Goal: Information Seeking & Learning: Learn about a topic

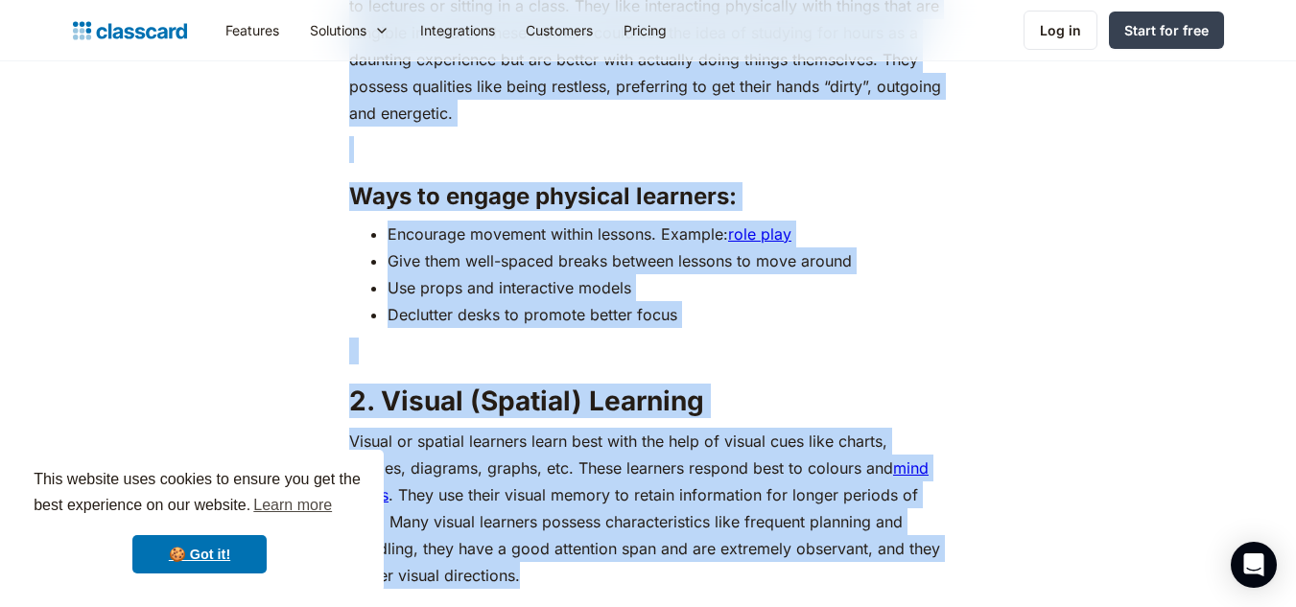
scroll to position [2246, 0]
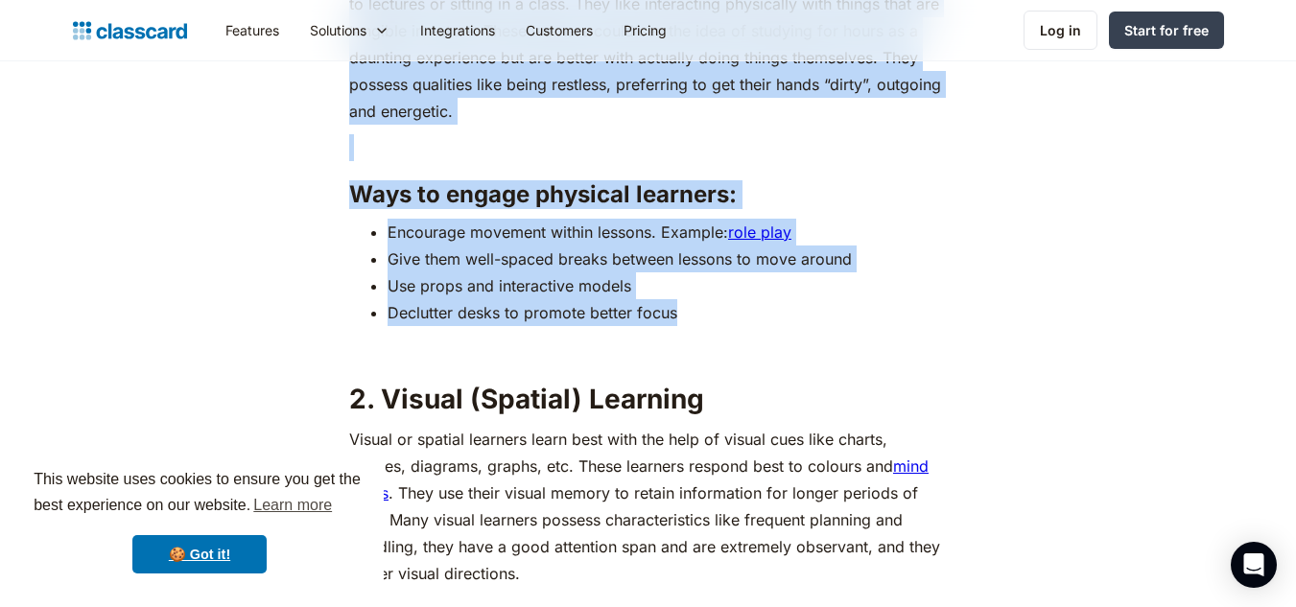
drag, startPoint x: 350, startPoint y: 171, endPoint x: 689, endPoint y: 319, distance: 369.8
copy div "1. Physical (Kinesthetic) Learning Physical or kinesthetic learners prefer a ha…"
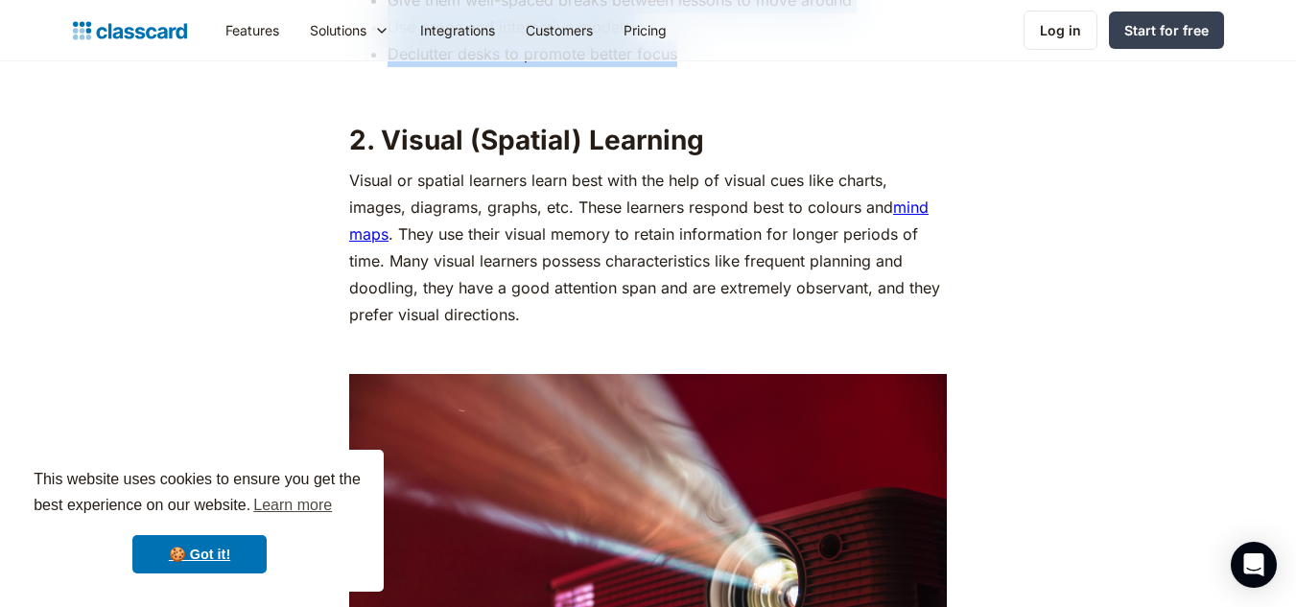
scroll to position [2473, 0]
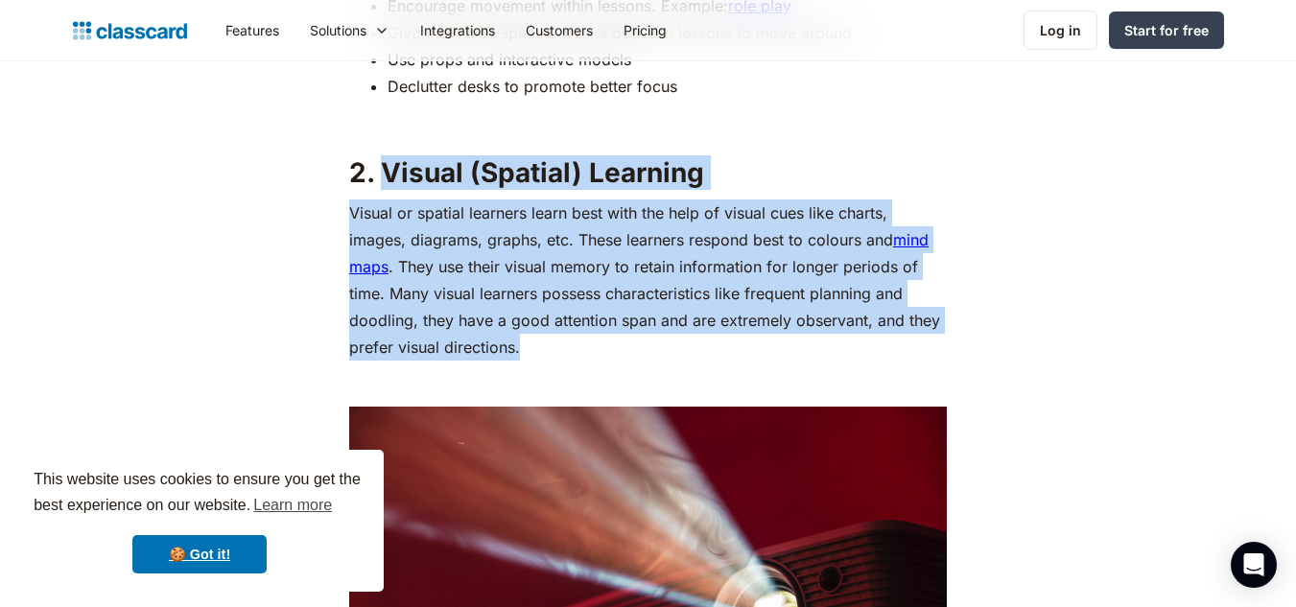
drag, startPoint x: 381, startPoint y: 170, endPoint x: 525, endPoint y: 349, distance: 229.9
copy div "Visual (Spatial) Learning Visual or spatial learners learn best with the help o…"
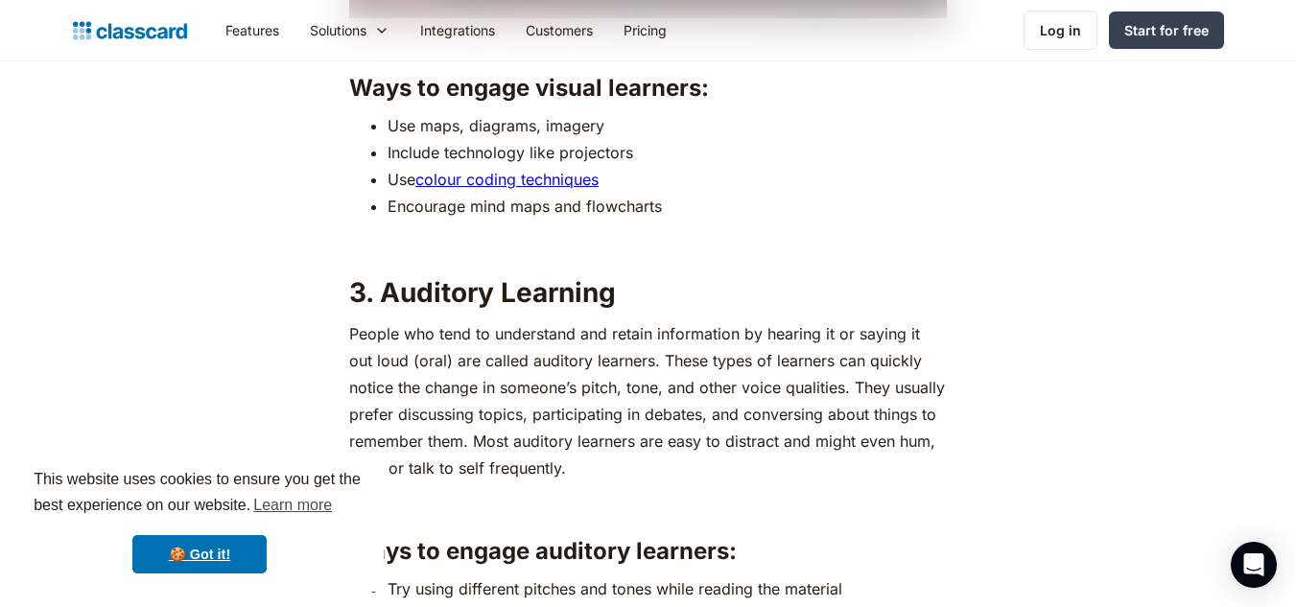
scroll to position [3226, 0]
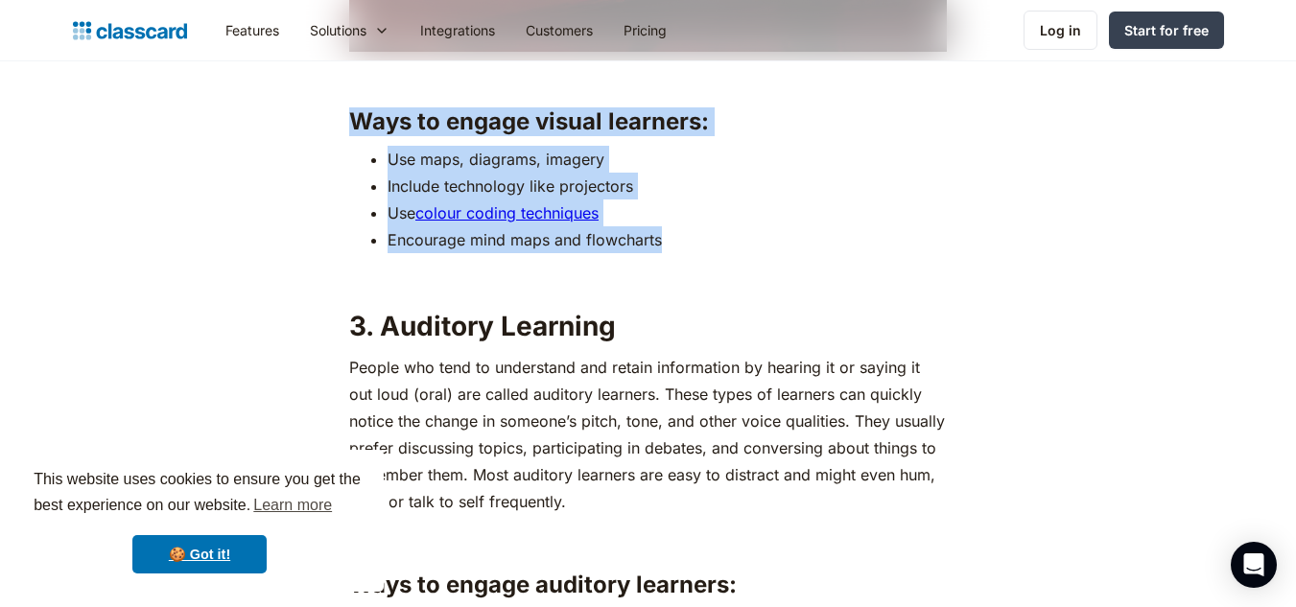
drag, startPoint x: 350, startPoint y: 115, endPoint x: 672, endPoint y: 247, distance: 348.0
copy div "Ways to engage visual learners: Use maps, diagrams, imagery Include technology …"
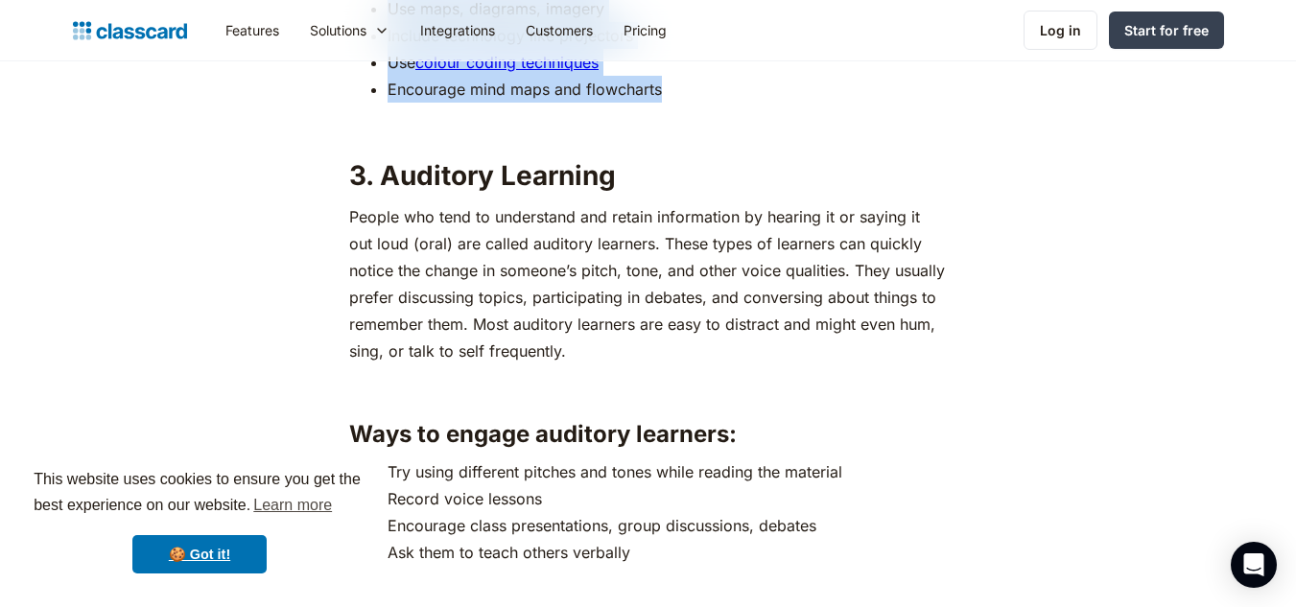
scroll to position [3410, 0]
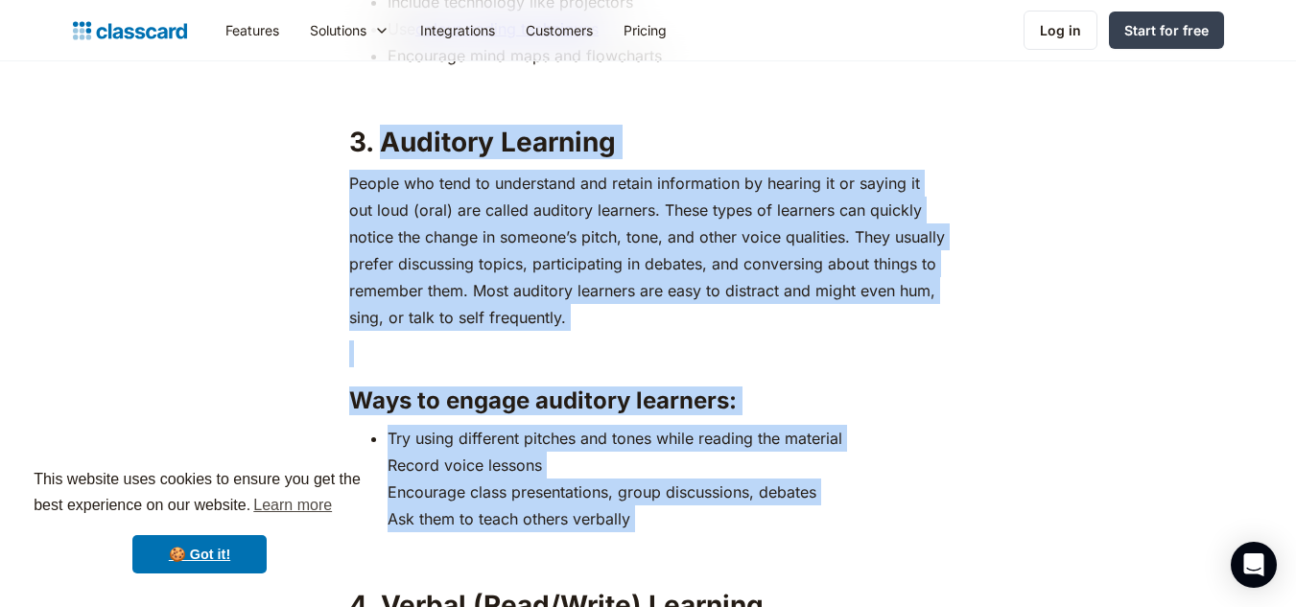
drag, startPoint x: 379, startPoint y: 134, endPoint x: 659, endPoint y: 538, distance: 491.4
copy div "Auditory Learning People who tend to understand and retain information by heari…"
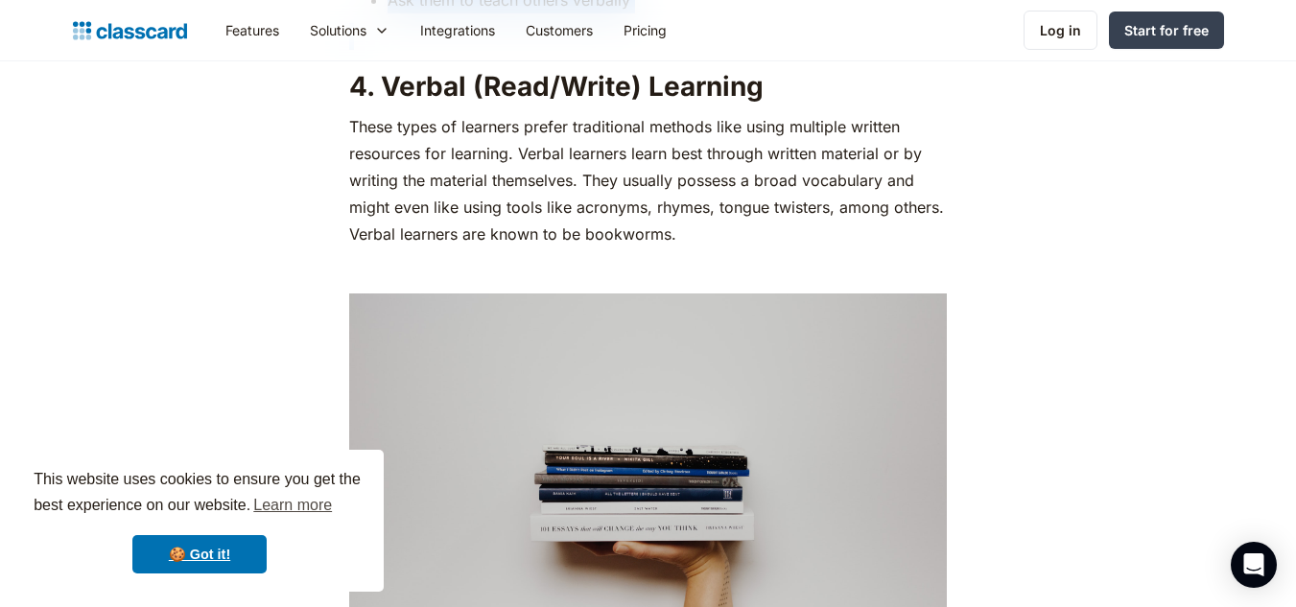
scroll to position [3895, 0]
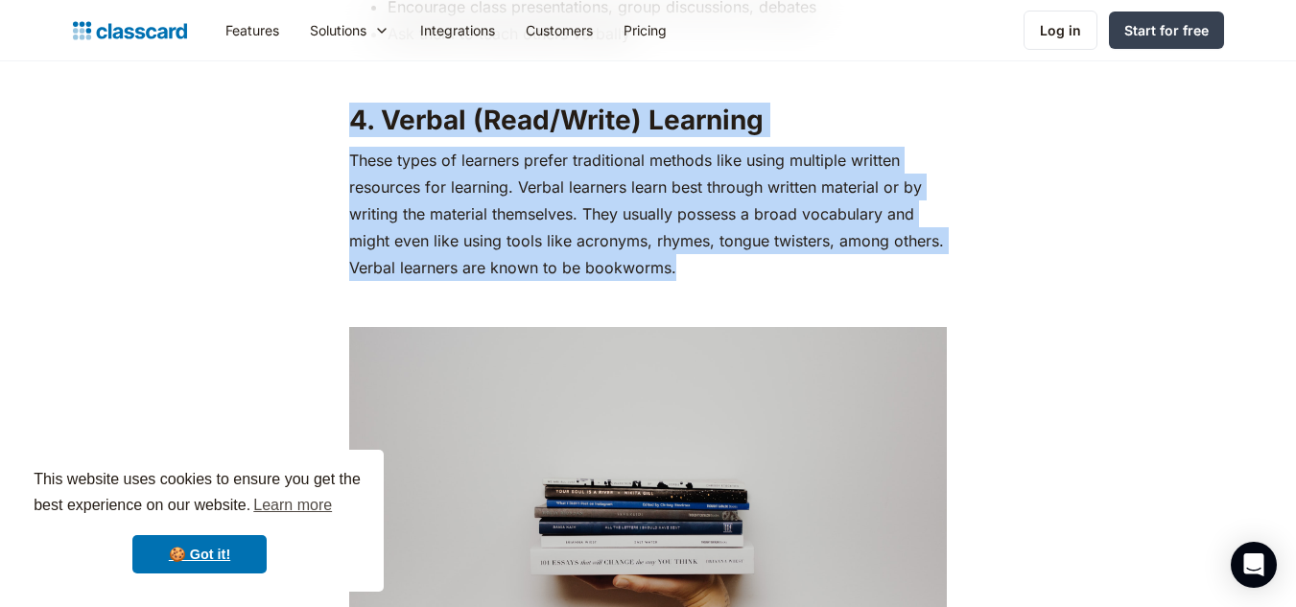
drag, startPoint x: 354, startPoint y: 116, endPoint x: 680, endPoint y: 276, distance: 363.3
copy div "4. Verbal (Read/Write) Learning These types of learners prefer traditional meth…"
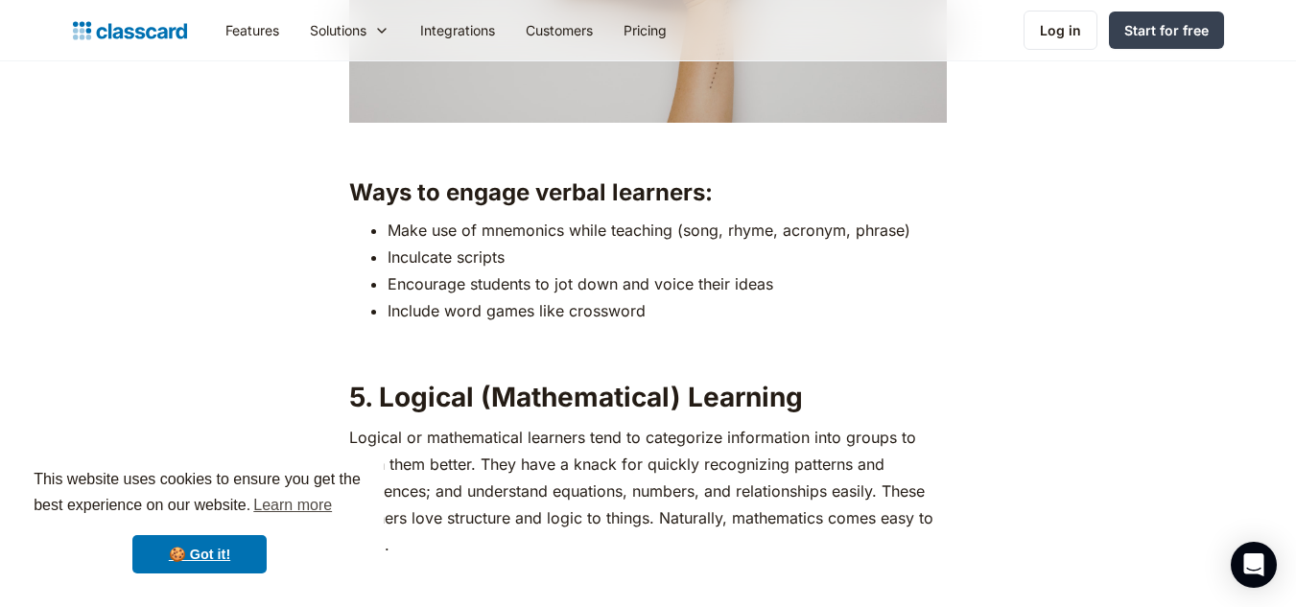
scroll to position [4550, 0]
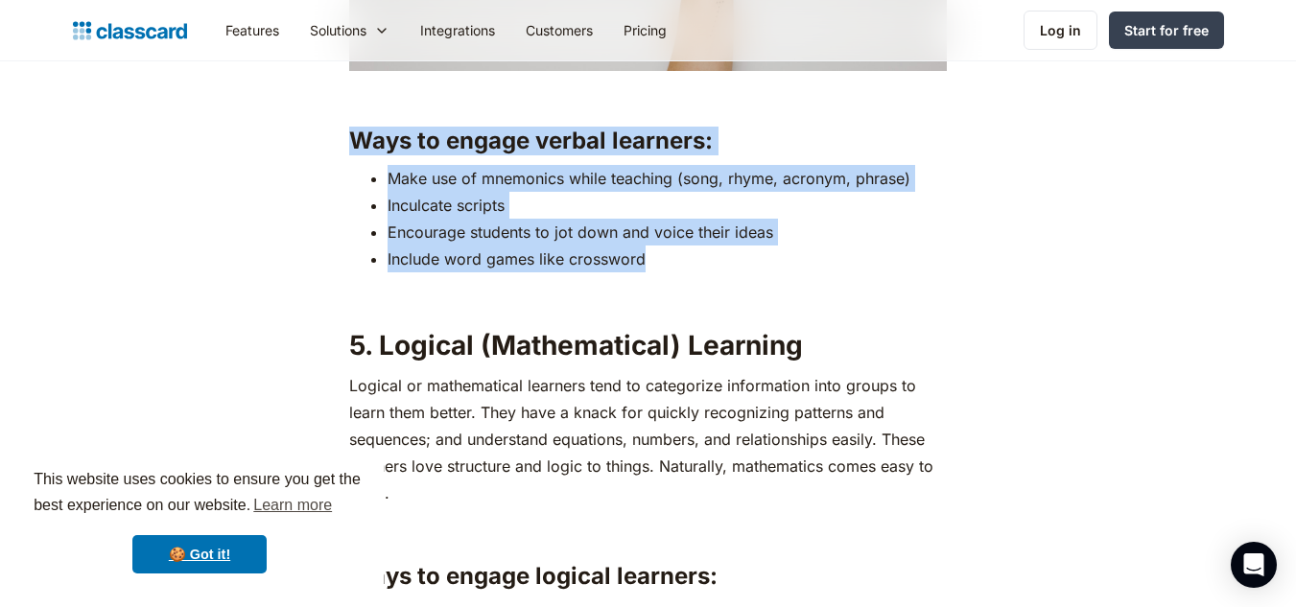
drag, startPoint x: 352, startPoint y: 138, endPoint x: 652, endPoint y: 260, distance: 324.0
click at [652, 260] on div "If you have been a part of the education sector, you probably already know how …" at bounding box center [648, 502] width 598 height 7894
copy div "Ways to engage verbal learners: Make use of mnemonics while teaching (song, rhy…"
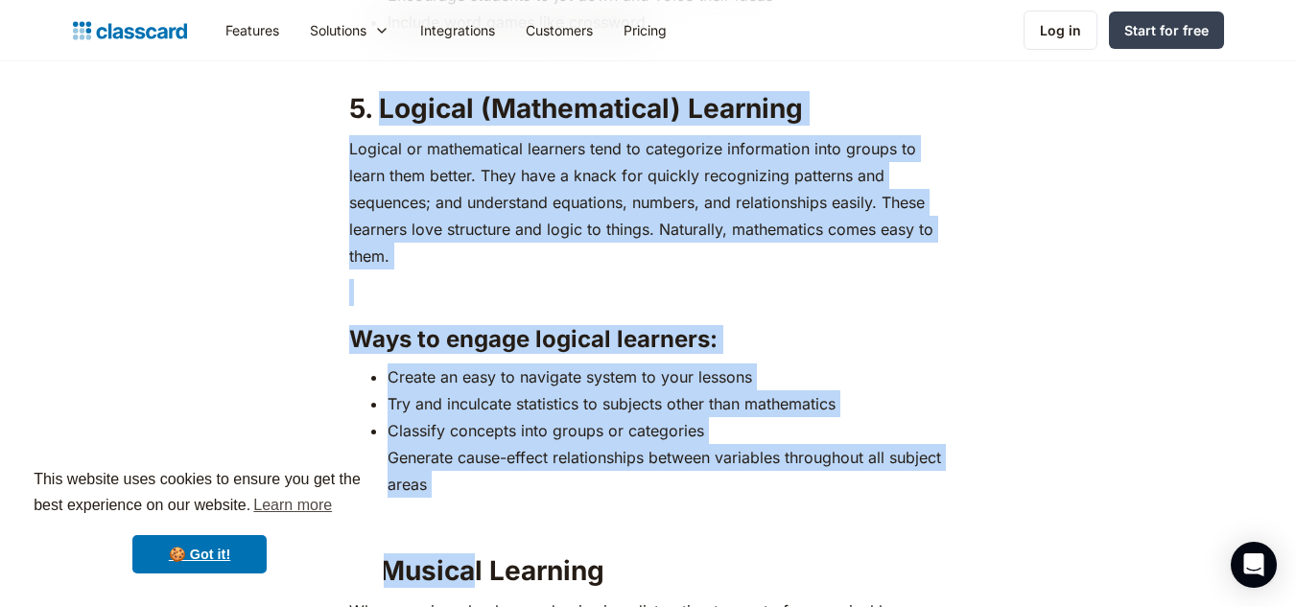
scroll to position [4897, 0]
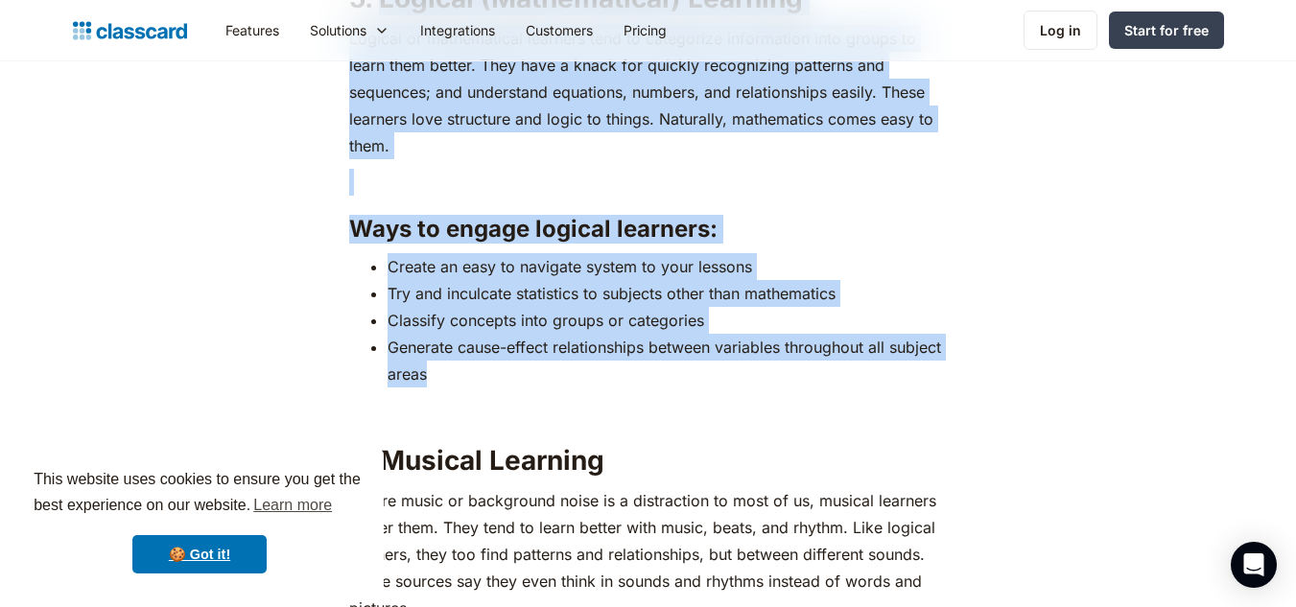
drag, startPoint x: 381, startPoint y: 181, endPoint x: 467, endPoint y: 385, distance: 220.9
click at [467, 385] on div "If you have been a part of the education sector, you probably already know how …" at bounding box center [648, 154] width 598 height 7894
copy div "Logical (Mathematical) Learning Logical or mathematical learners tend to catego…"
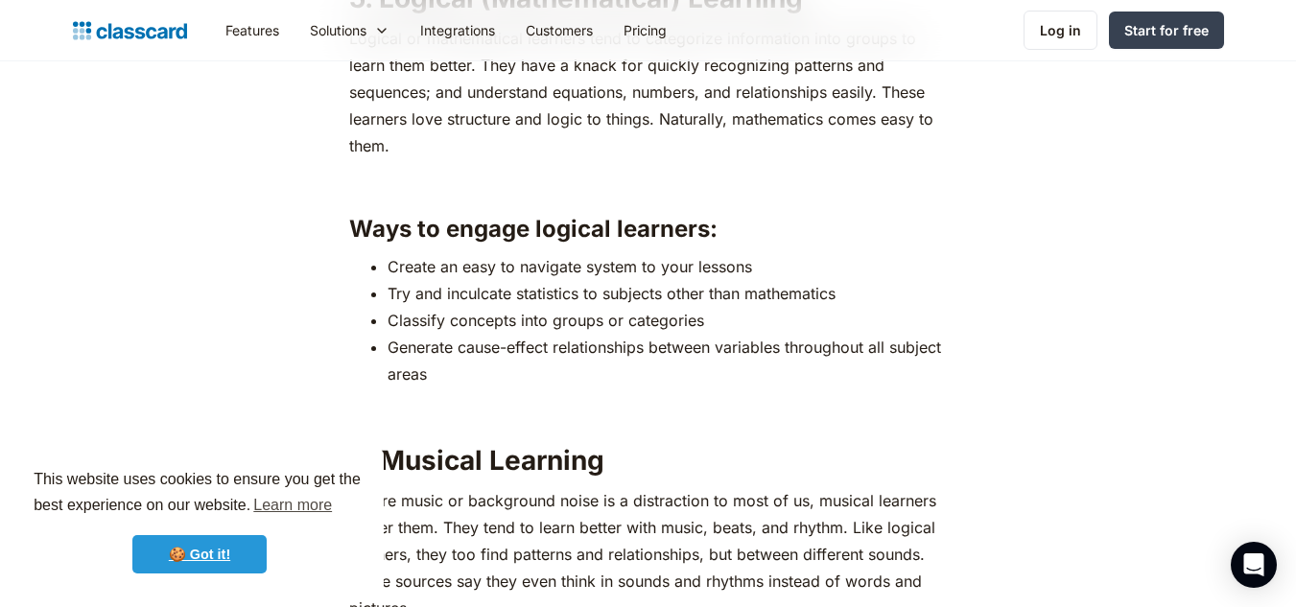
click at [247, 545] on link "🍪 Got it!" at bounding box center [199, 554] width 134 height 38
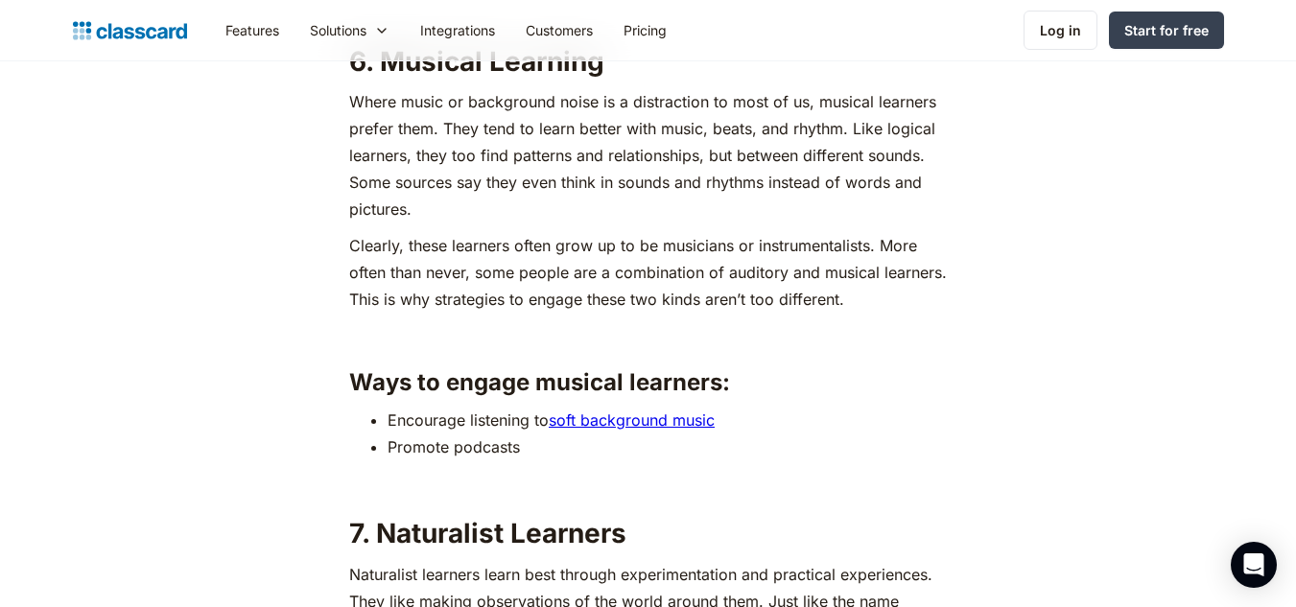
scroll to position [5279, 0]
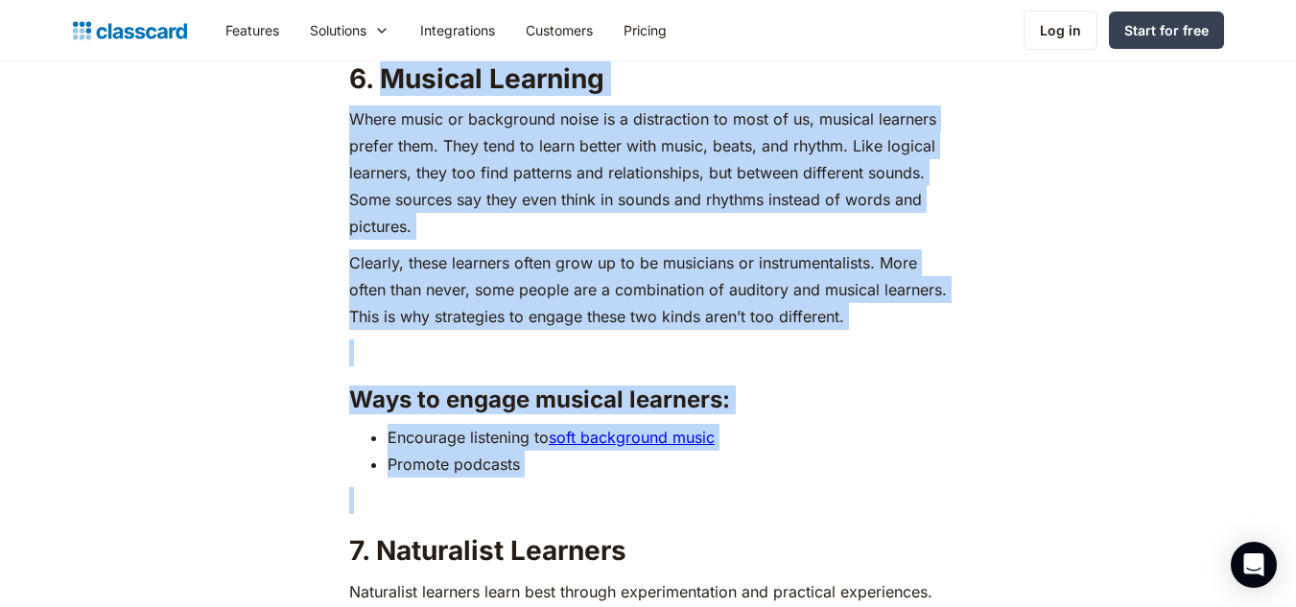
drag, startPoint x: 381, startPoint y: 74, endPoint x: 537, endPoint y: 481, distance: 435.7
copy div "Musical Learning Where music or background noise is a distraction to most of us…"
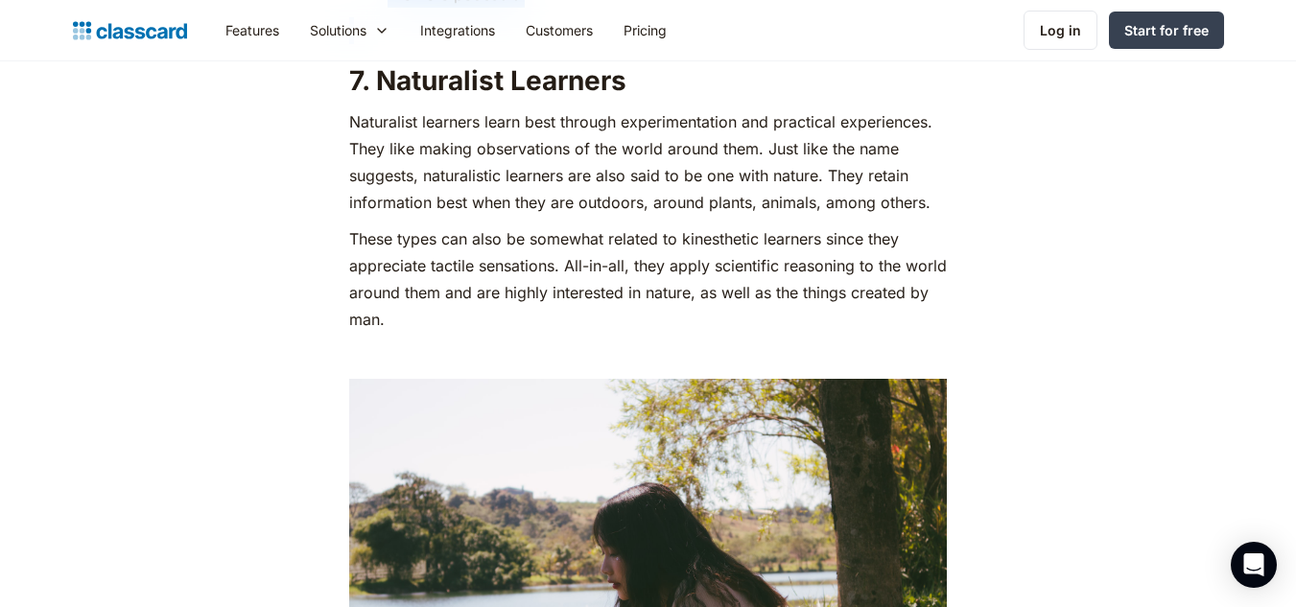
scroll to position [5714, 0]
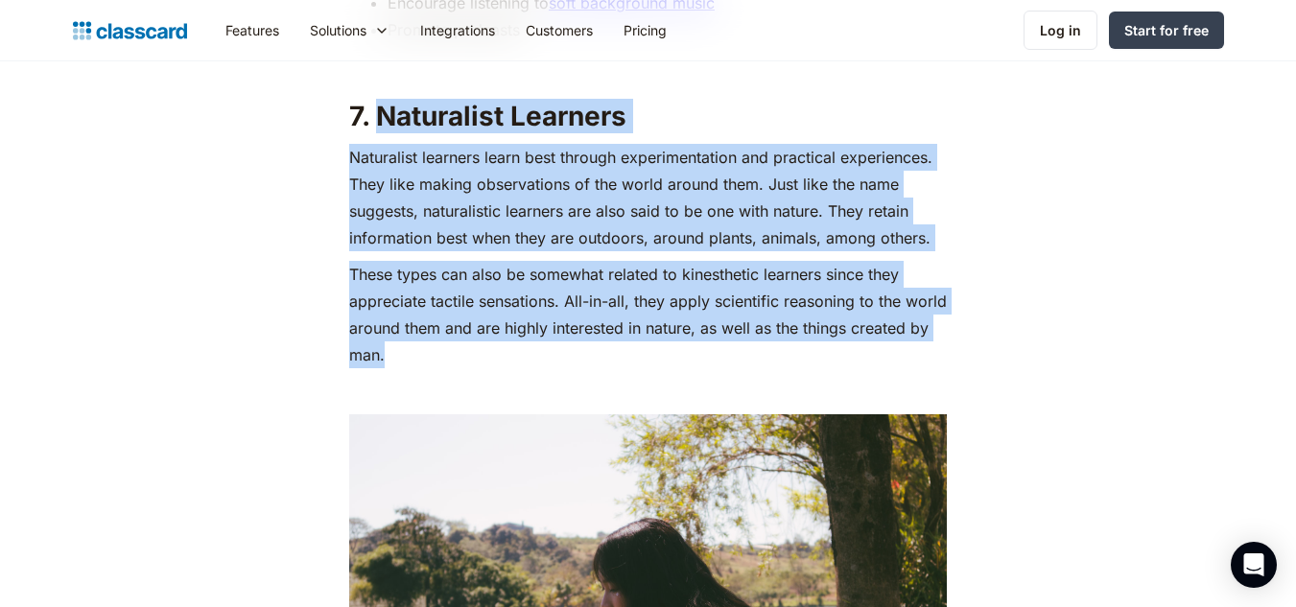
drag, startPoint x: 375, startPoint y: 110, endPoint x: 470, endPoint y: 357, distance: 264.2
copy div "Naturalist Learners Naturalist learners learn best through experimentation and …"
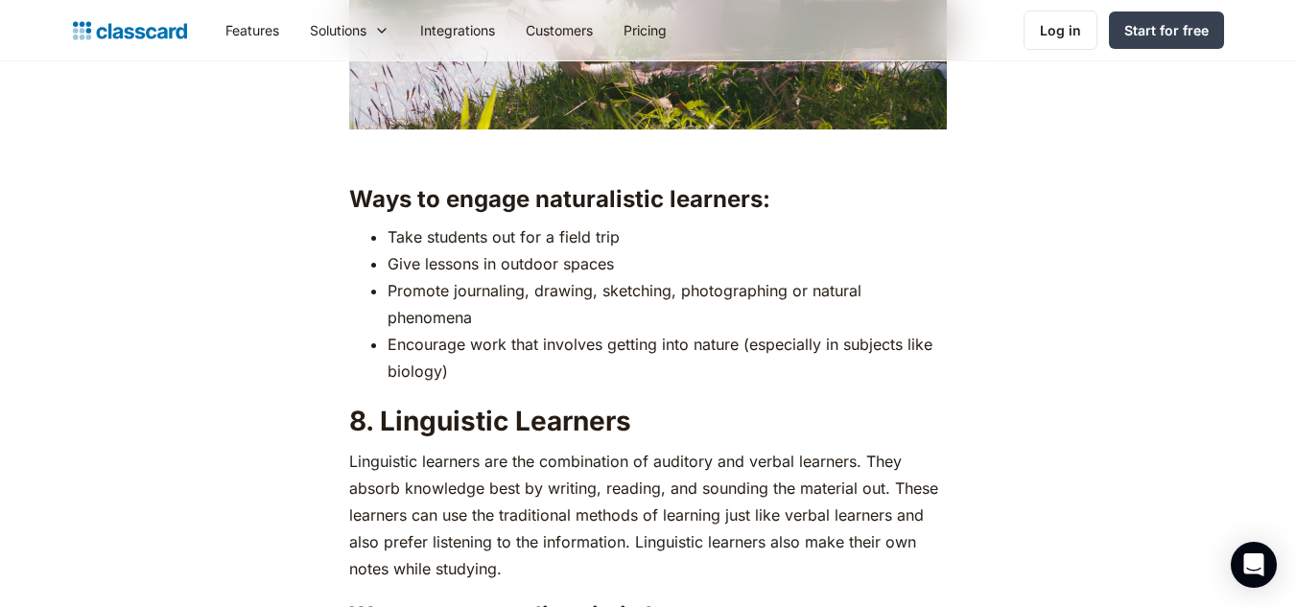
scroll to position [6415, 0]
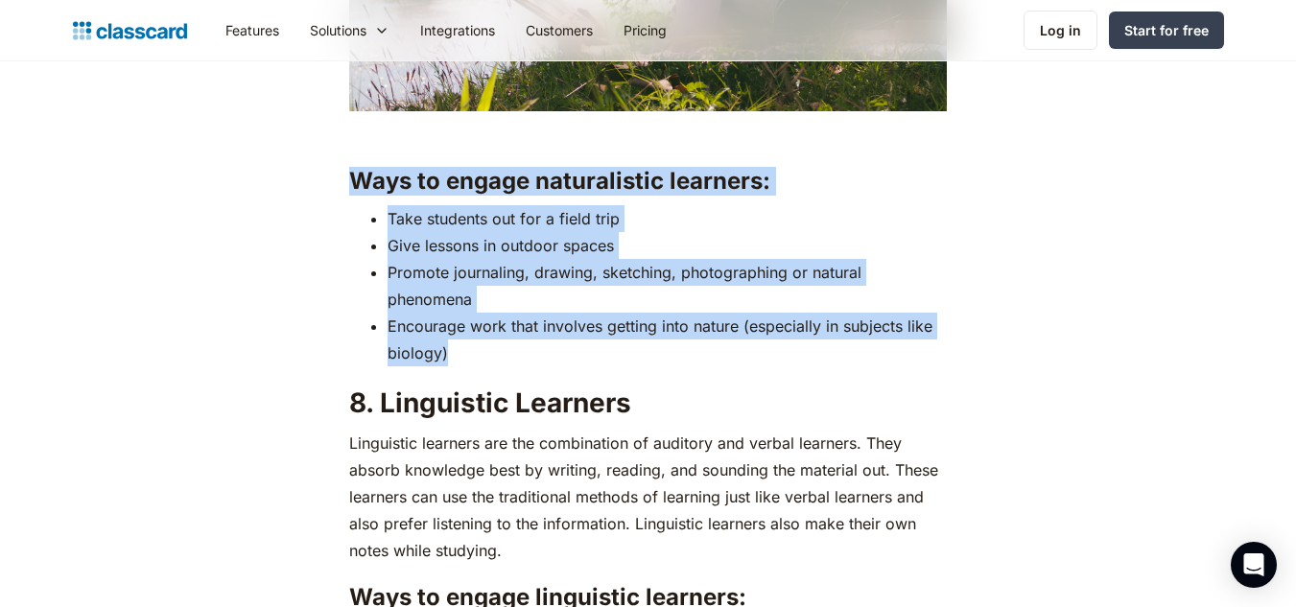
drag, startPoint x: 355, startPoint y: 177, endPoint x: 461, endPoint y: 358, distance: 209.4
copy div "Ways to engage naturalistic learners: Take students out for a field trip Give l…"
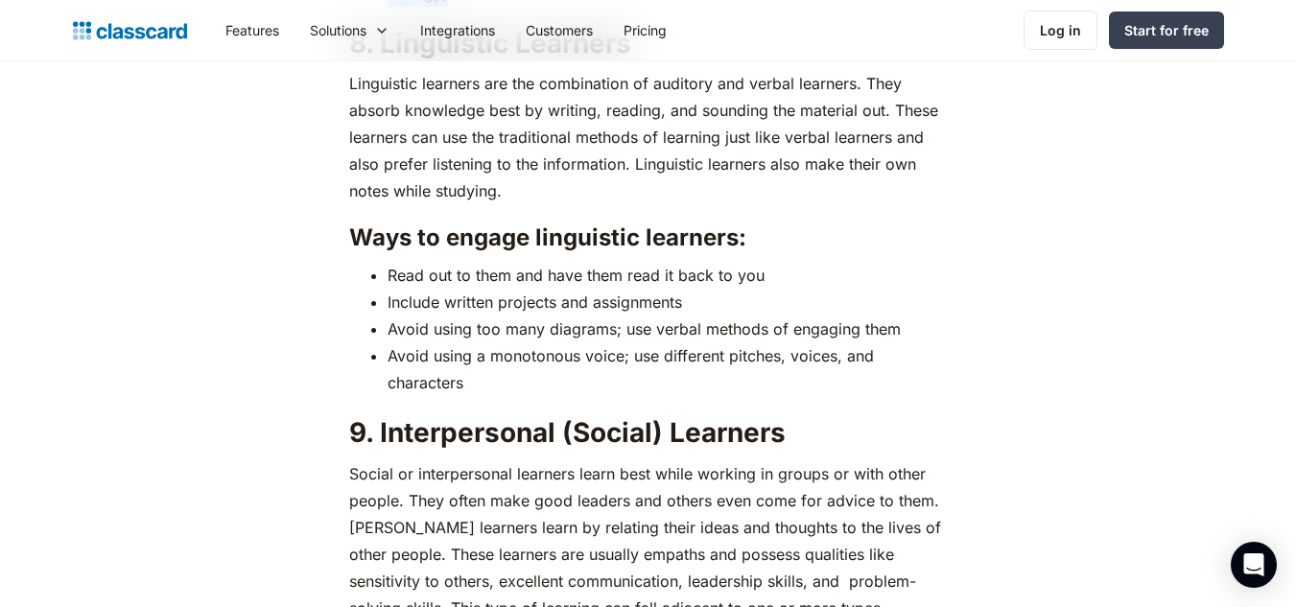
scroll to position [6667, 0]
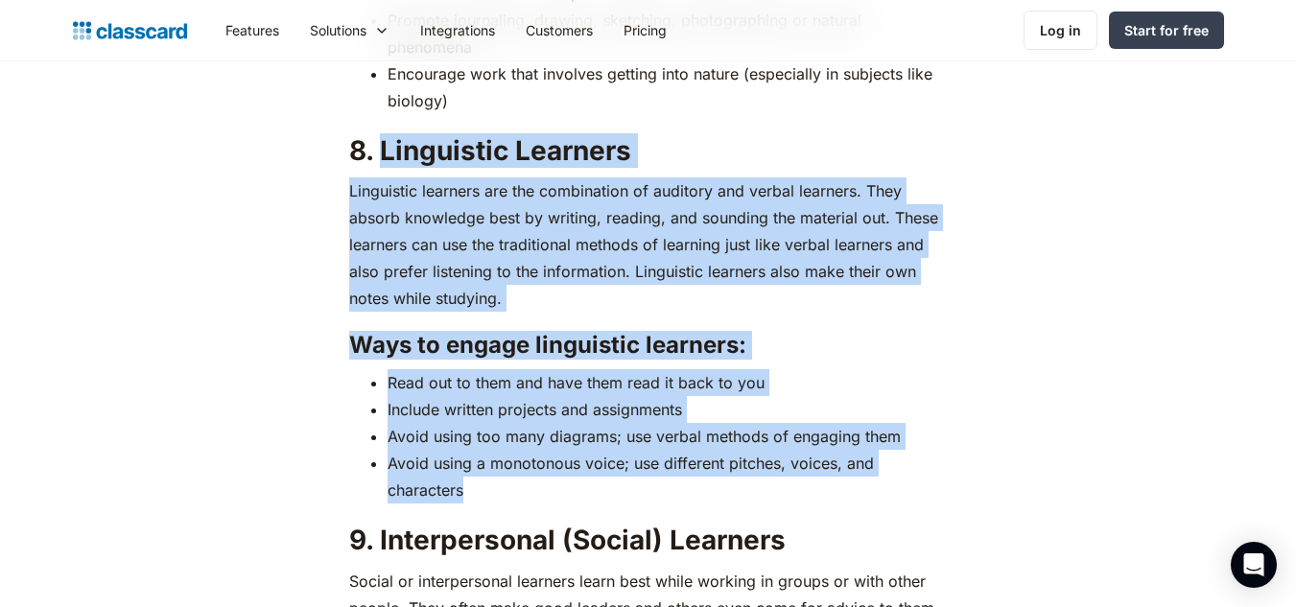
drag, startPoint x: 378, startPoint y: 148, endPoint x: 470, endPoint y: 491, distance: 355.5
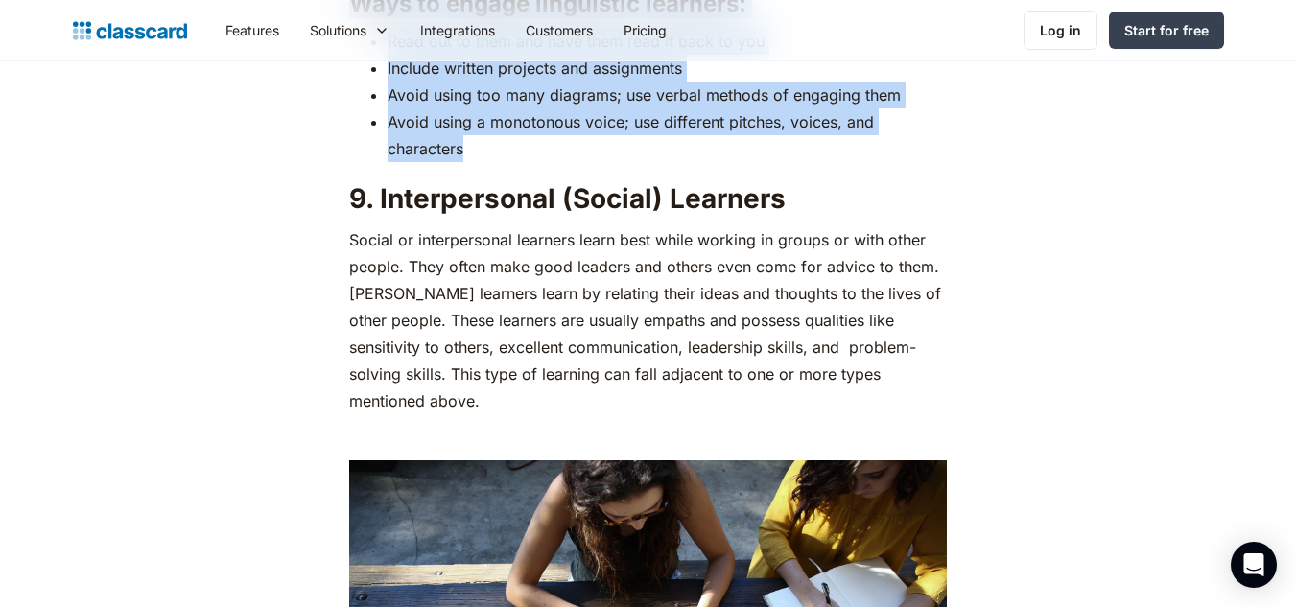
scroll to position [6990, 0]
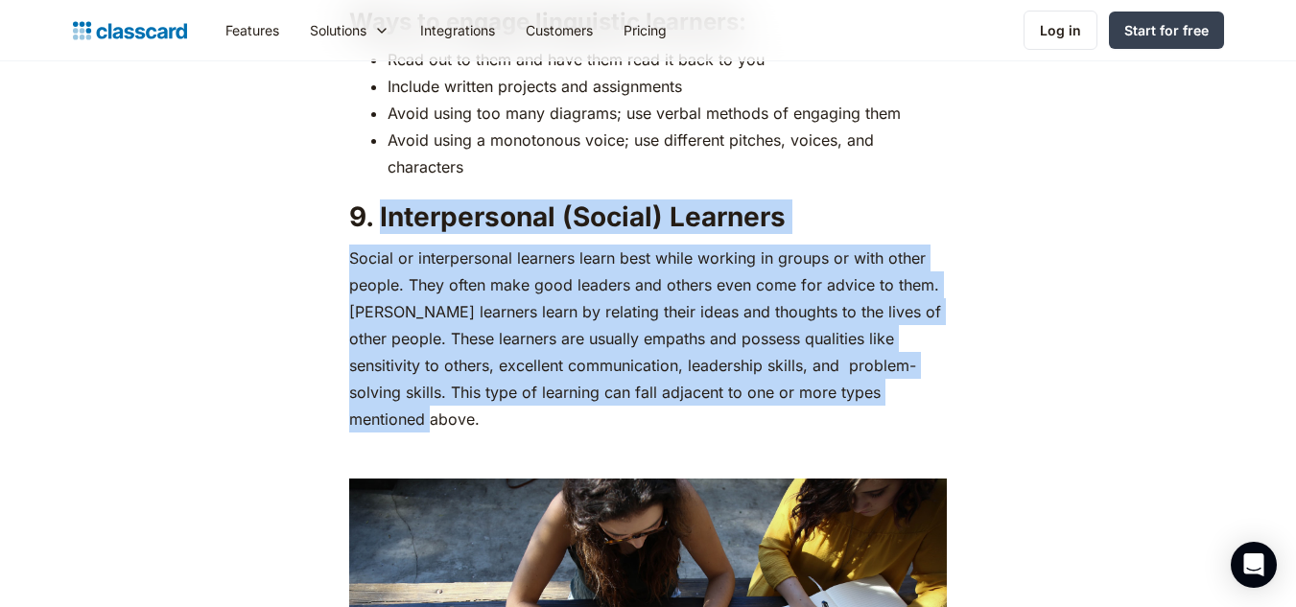
drag, startPoint x: 378, startPoint y: 208, endPoint x: 975, endPoint y: 385, distance: 622.2
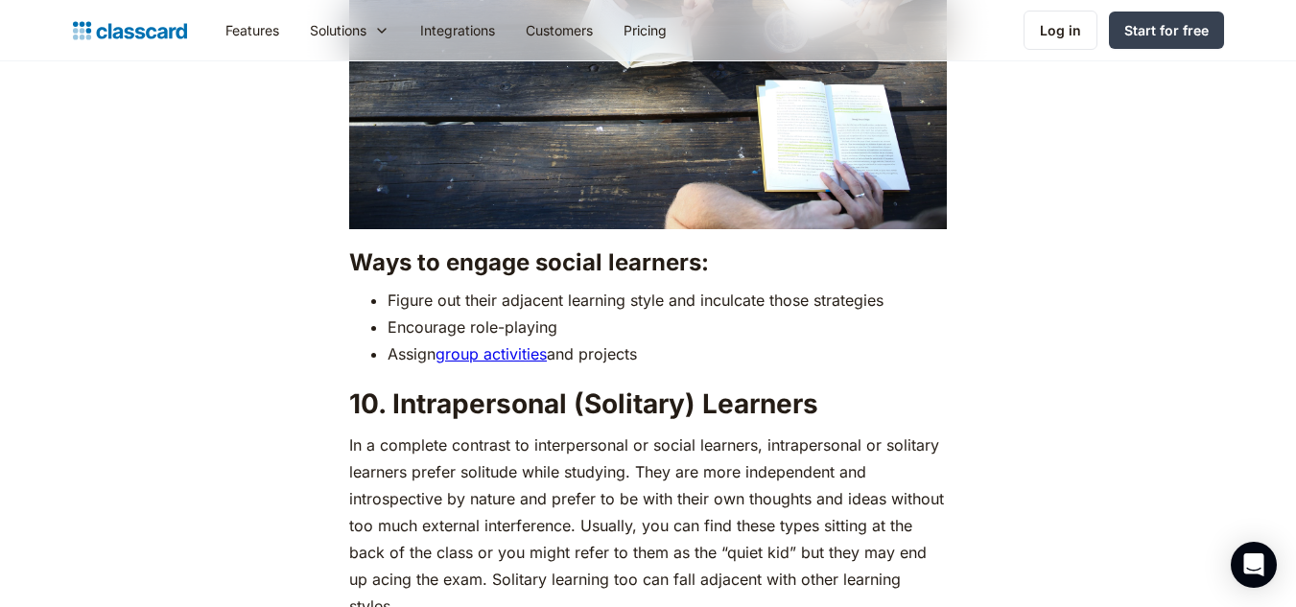
scroll to position [7620, 0]
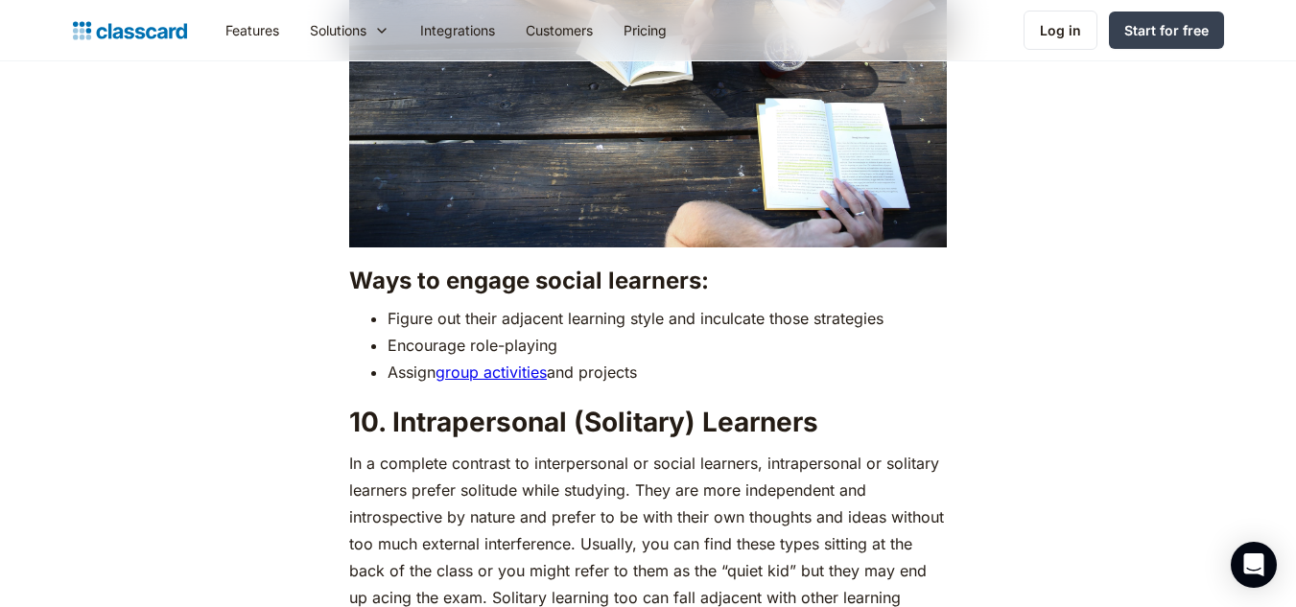
drag, startPoint x: 352, startPoint y: 252, endPoint x: 662, endPoint y: 348, distance: 324.3
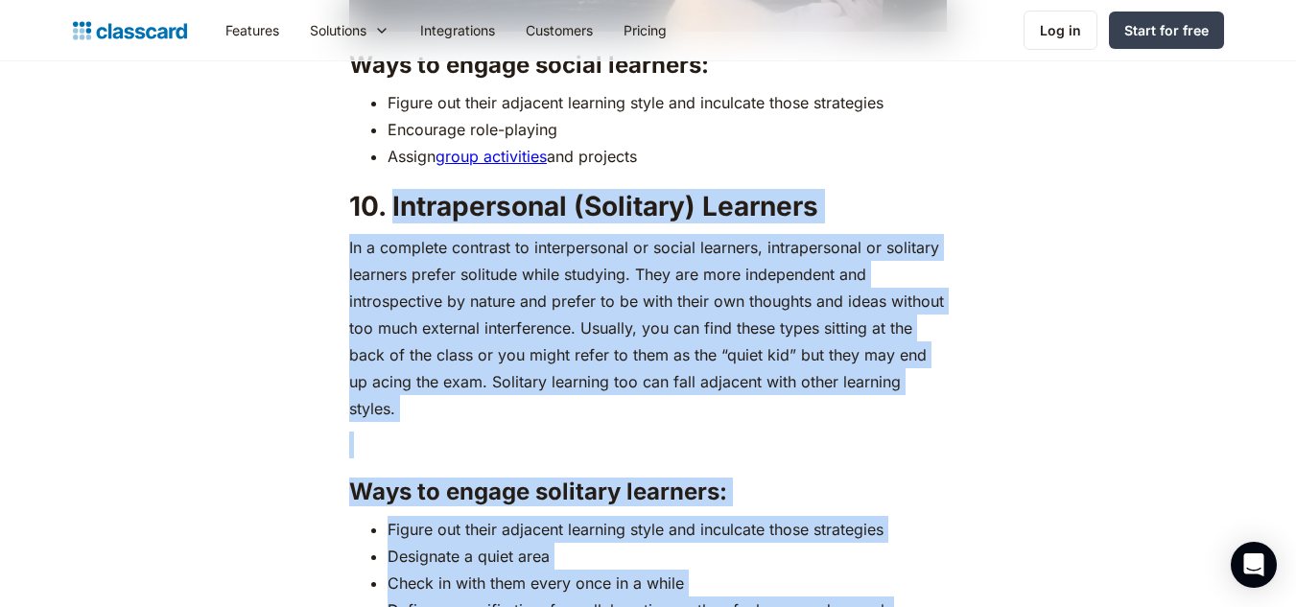
scroll to position [7845, 0]
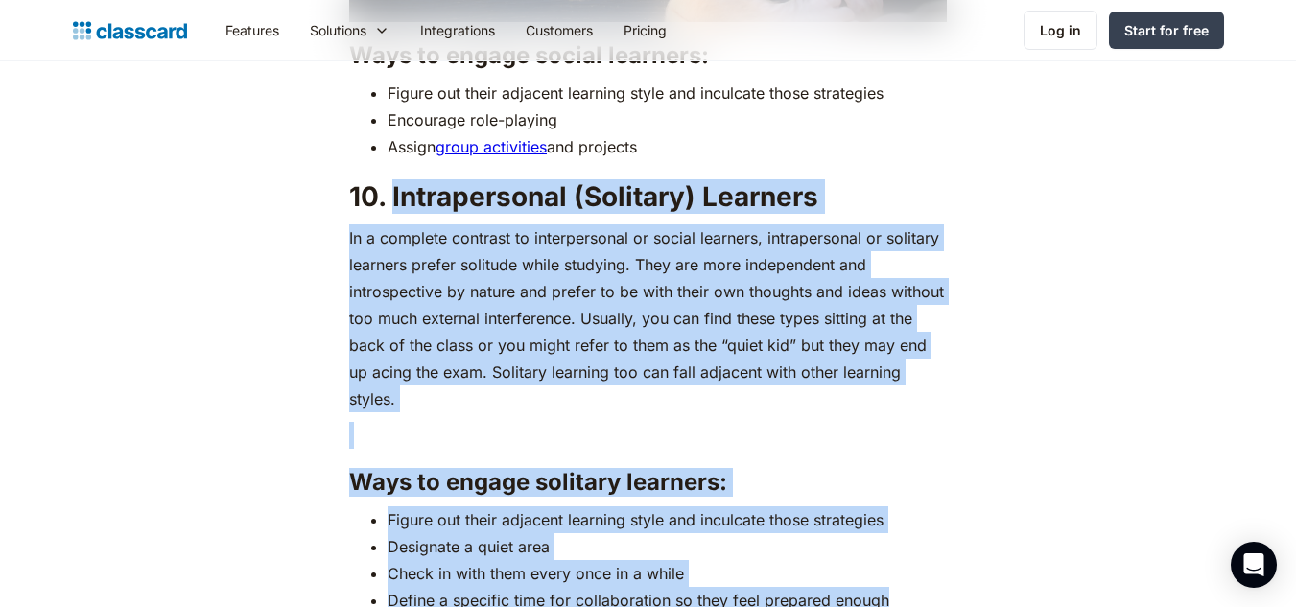
drag, startPoint x: 390, startPoint y: 165, endPoint x: 926, endPoint y: 540, distance: 653.5
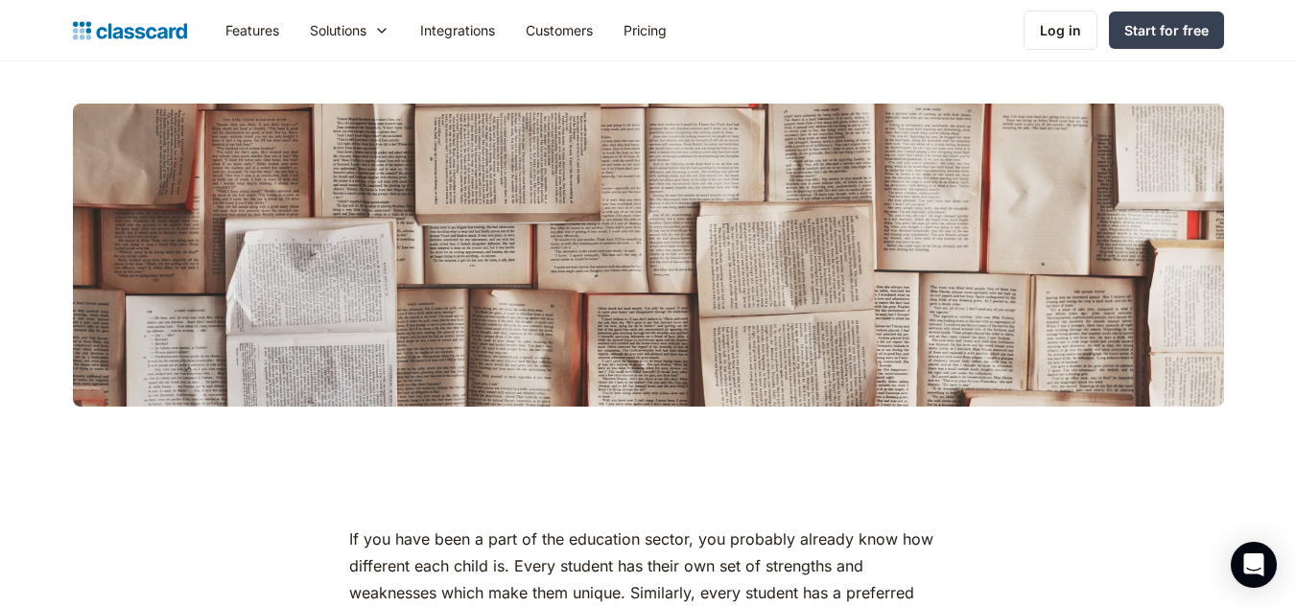
scroll to position [0, 0]
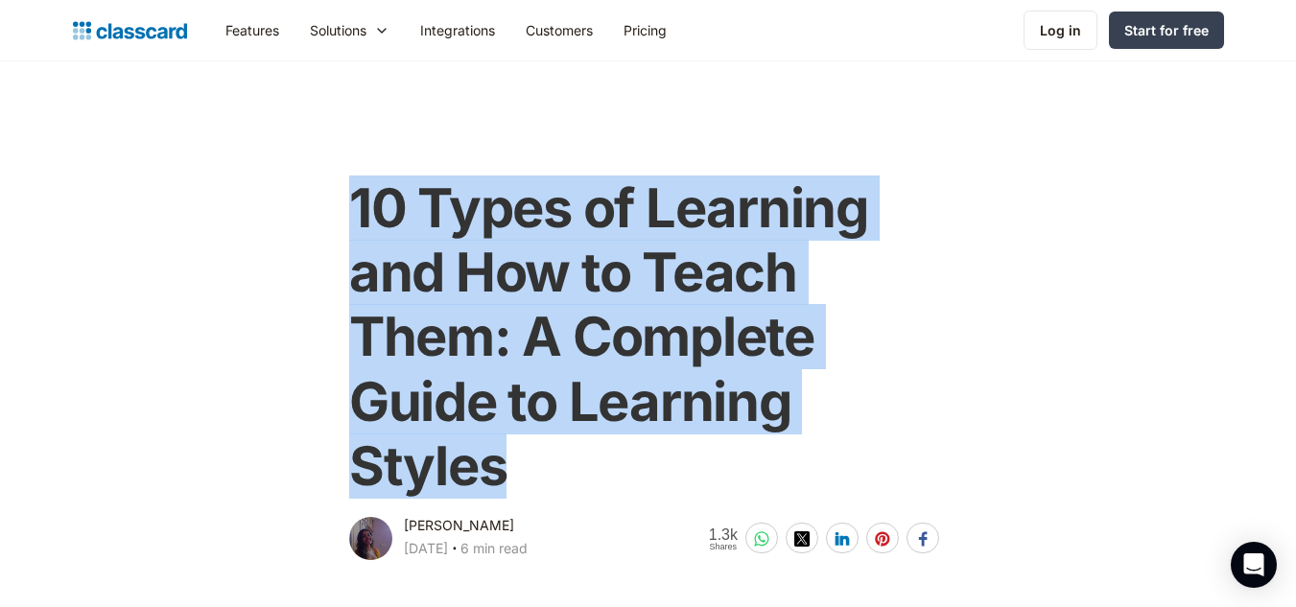
drag, startPoint x: 352, startPoint y: 199, endPoint x: 523, endPoint y: 488, distance: 336.2
click at [523, 488] on h1 "10 Types of Learning and How to Teach Them: A Complete Guide to Learning Styles" at bounding box center [648, 337] width 598 height 322
